Goal: Information Seeking & Learning: Find specific page/section

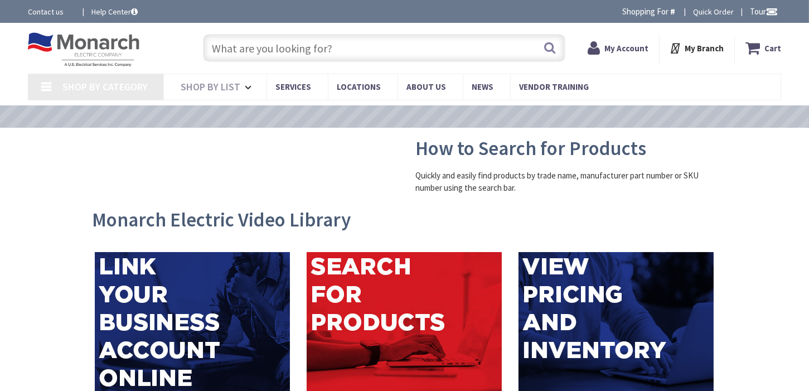
type input "[GEOGRAPHIC_DATA], [GEOGRAPHIC_DATA]"
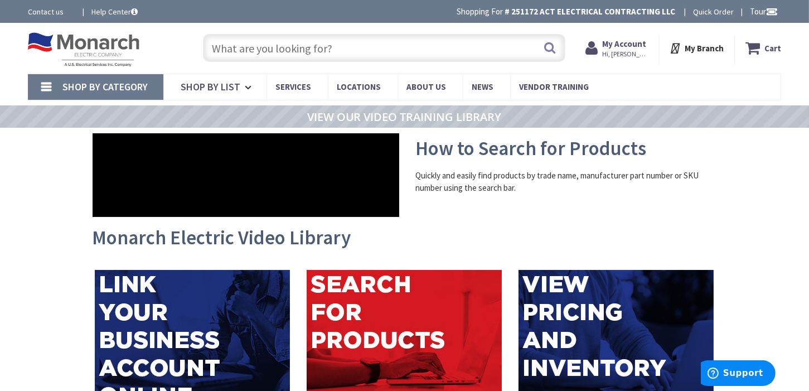
click at [338, 53] on input "text" at bounding box center [384, 48] width 363 height 28
paste input "1/2" Metallic Liquid Tight Flexible Conduit"
type input "1/2" Metallic Liquid Tight Flexible Conduit"
click at [547, 51] on button "Search" at bounding box center [549, 47] width 14 height 25
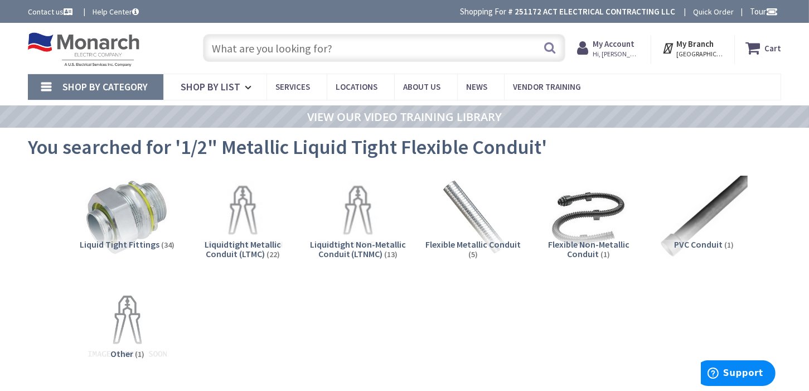
click at [318, 53] on input "text" at bounding box center [384, 48] width 363 height 28
paste input "1/2" Metallic Liquid Tight Flexible Conduit"
type input "1/2" Metallic Liquid Tight Flexible Conduit"
click at [555, 54] on button "Search" at bounding box center [549, 47] width 14 height 25
click at [362, 46] on input "text" at bounding box center [384, 48] width 363 height 28
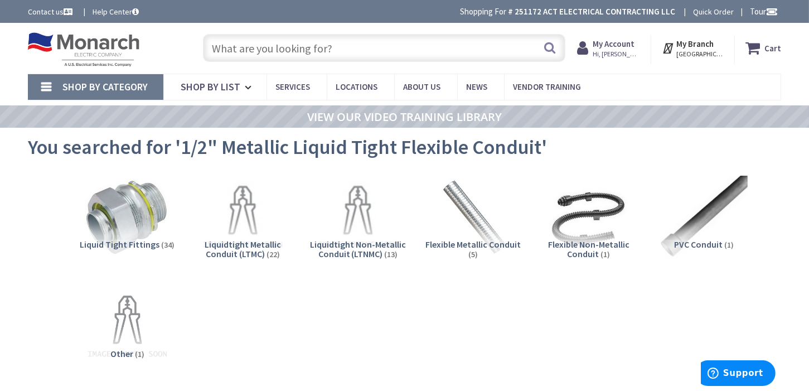
paste input "1/2" Metallic Liquid Tight Straight Converter"
type input "1/2" Metallic Liquid Tight Straight Converter"
click at [555, 47] on button "Search" at bounding box center [549, 47] width 14 height 25
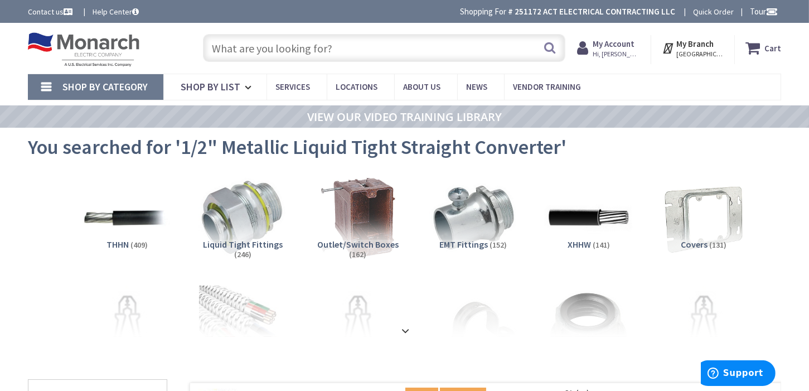
paste input "1/2" Metallic Liquid Tight Straight Converter"
type input "1/2" Metallic Liquid Tight Straight Converter"
click at [552, 55] on button "Search" at bounding box center [549, 47] width 14 height 25
click at [297, 47] on input "text" at bounding box center [384, 48] width 363 height 28
paste input "1 Gang Metal FC Box"
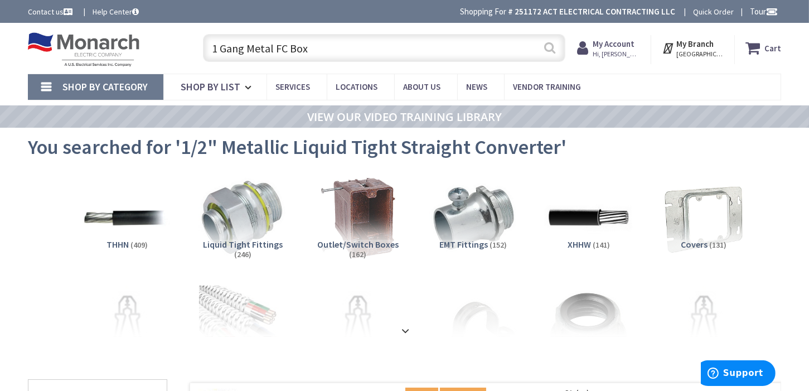
type input "1 Gang Metal FC Box"
click at [557, 45] on button "Search" at bounding box center [549, 47] width 14 height 25
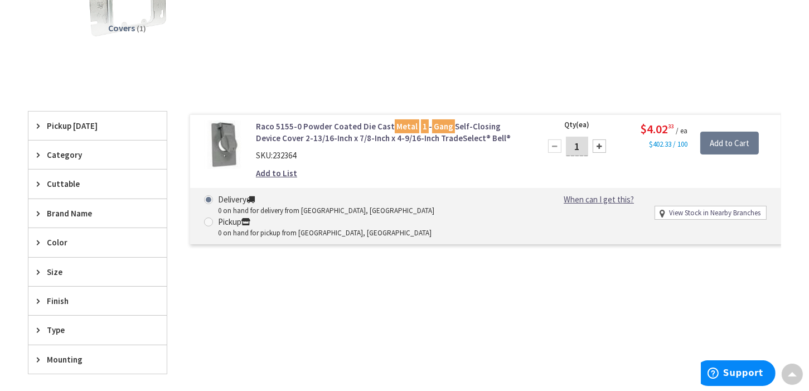
scroll to position [223, 0]
